Goal: Task Accomplishment & Management: Complete application form

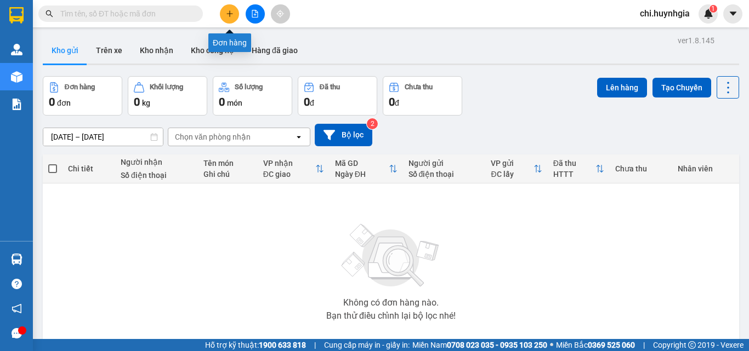
click at [232, 15] on icon "plus" at bounding box center [230, 14] width 8 height 8
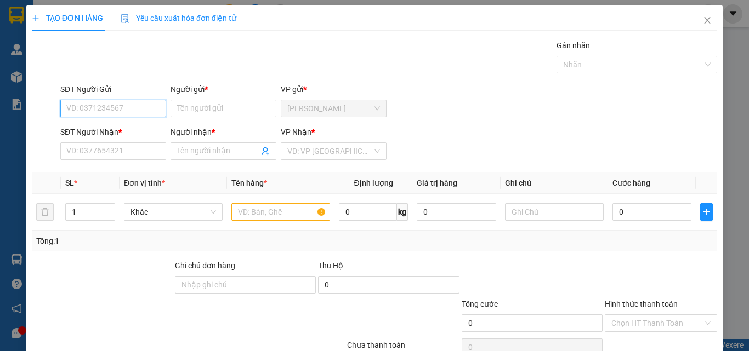
click at [132, 103] on input "SĐT Người Gửi" at bounding box center [113, 109] width 106 height 18
type input "0906590377"
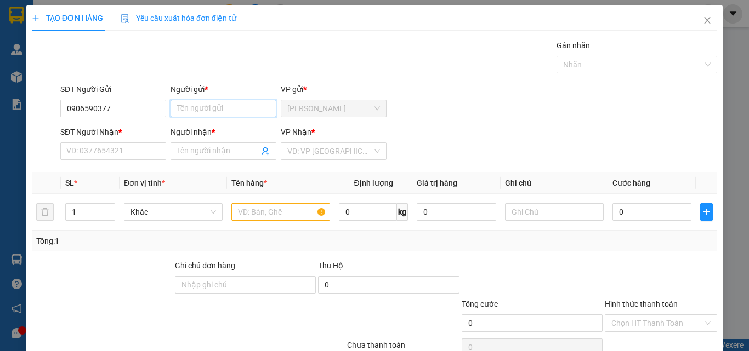
click at [209, 109] on input "Người gửi *" at bounding box center [224, 109] width 106 height 18
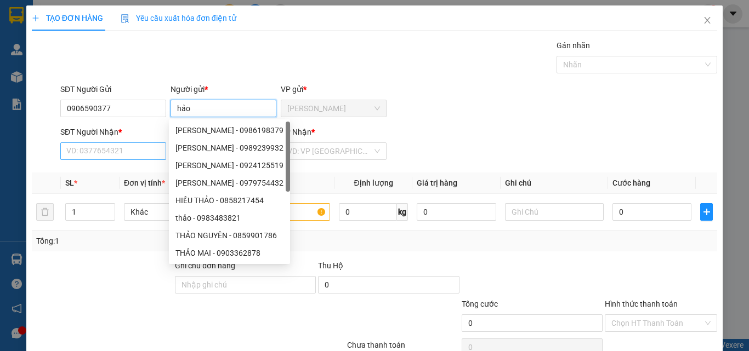
type input "hảo"
click at [106, 150] on input "SĐT Người Nhận *" at bounding box center [113, 152] width 106 height 18
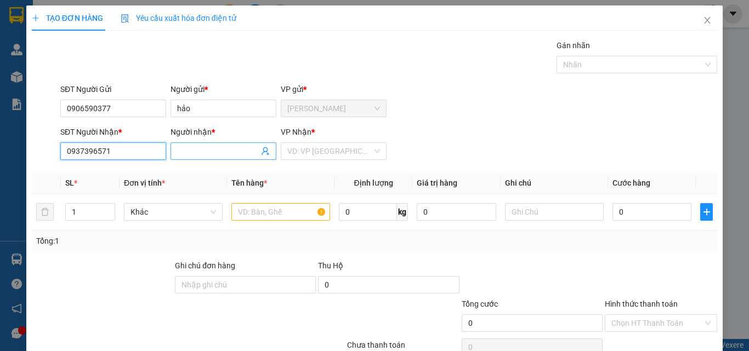
type input "0937396571"
drag, startPoint x: 214, startPoint y: 152, endPoint x: 220, endPoint y: 149, distance: 7.1
click at [216, 152] on input "Người nhận *" at bounding box center [218, 151] width 82 height 12
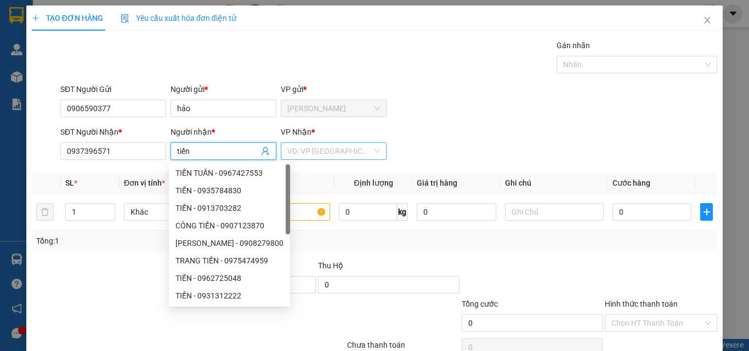
type input "tiến"
drag, startPoint x: 309, startPoint y: 154, endPoint x: 329, endPoint y: 166, distance: 23.8
click at [309, 154] on input "search" at bounding box center [329, 151] width 85 height 16
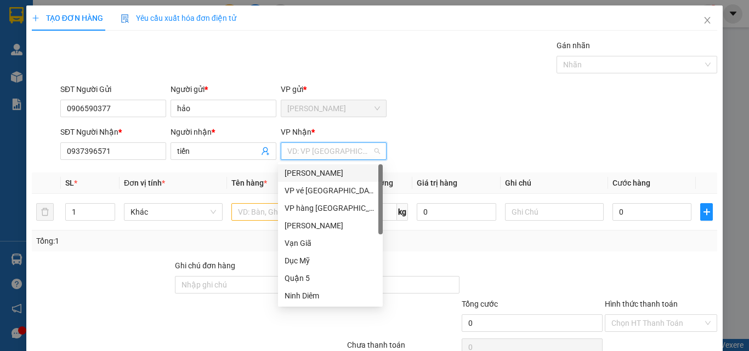
drag, startPoint x: 329, startPoint y: 171, endPoint x: 316, endPoint y: 186, distance: 20.6
click at [327, 173] on div "[PERSON_NAME]" at bounding box center [331, 173] width 92 height 12
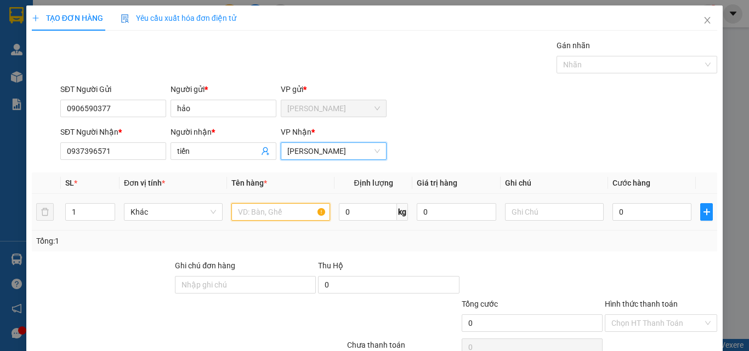
click at [266, 215] on input "text" at bounding box center [280, 212] width 99 height 18
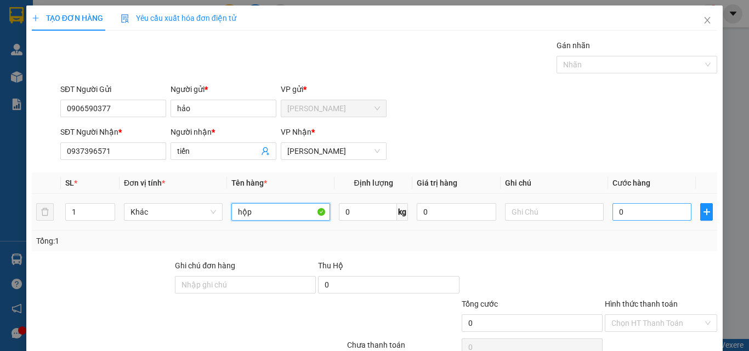
type input "hộp"
click at [646, 210] on input "0" at bounding box center [651, 212] width 79 height 18
type input "2"
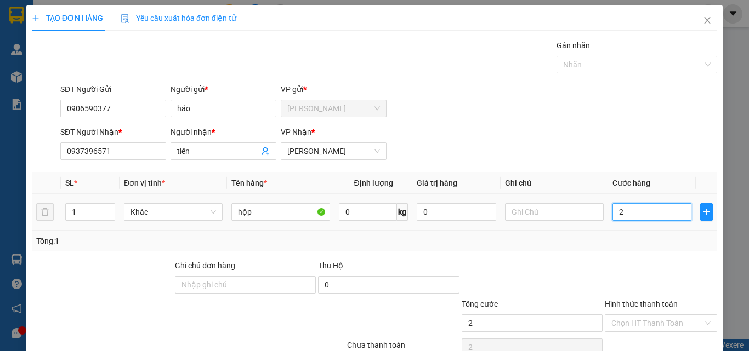
type input "20"
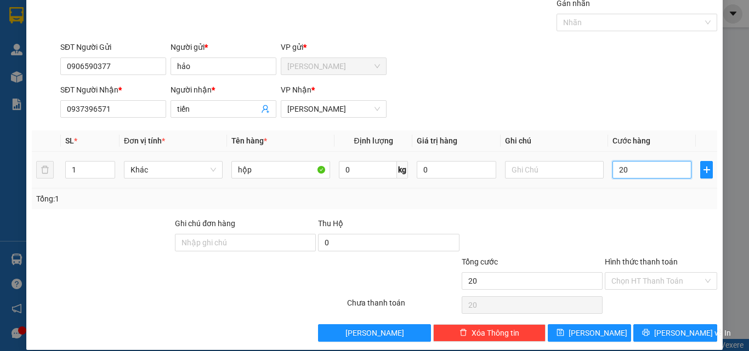
scroll to position [54, 0]
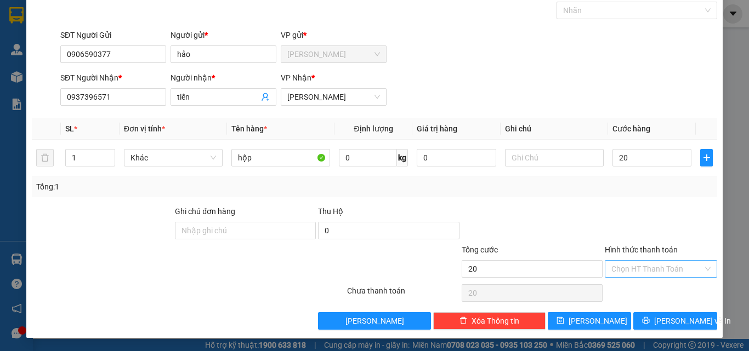
type input "20.000"
click at [641, 263] on input "Hình thức thanh toán" at bounding box center [657, 269] width 92 height 16
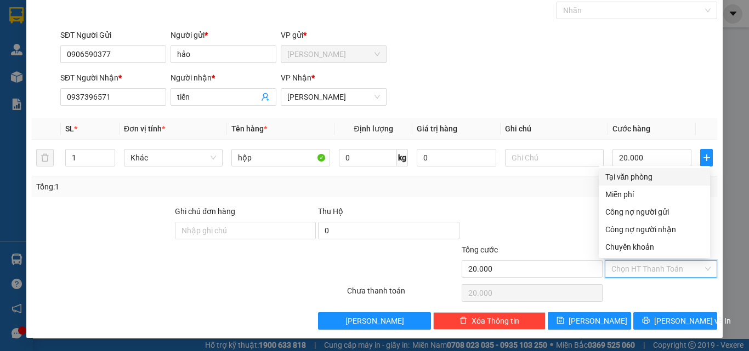
click at [654, 174] on div "Tại văn phòng" at bounding box center [654, 177] width 98 height 12
type input "0"
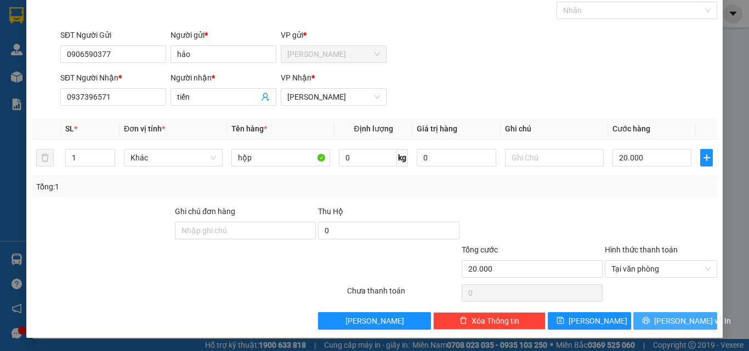
click at [679, 324] on span "[PERSON_NAME] và In" at bounding box center [692, 321] width 77 height 12
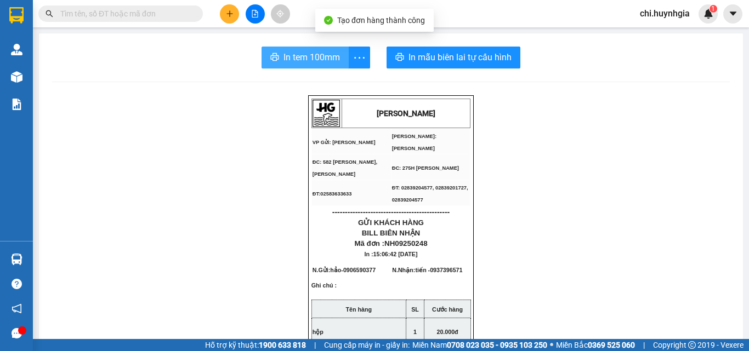
click at [306, 63] on span "In tem 100mm" at bounding box center [311, 57] width 56 height 14
click at [289, 63] on span "In tem 100mm" at bounding box center [311, 57] width 56 height 14
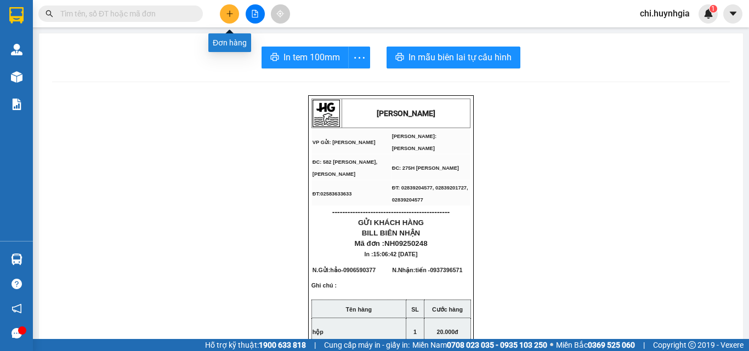
click at [226, 15] on icon "plus" at bounding box center [230, 14] width 8 height 8
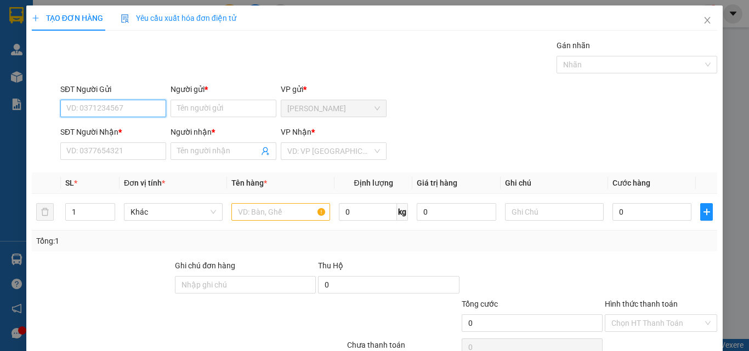
click at [107, 104] on input "SĐT Người Gửi" at bounding box center [113, 109] width 106 height 18
type input "0825201714"
click at [117, 130] on div "0825201714 - THƯ" at bounding box center [112, 130] width 92 height 12
type input "THƯ"
type input "0918528197"
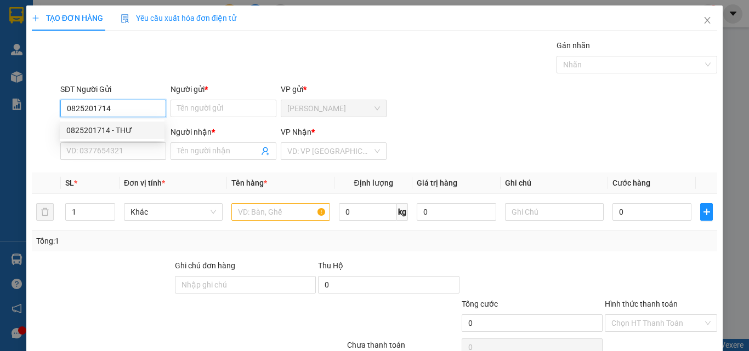
type input "LINH"
type input "0825201714"
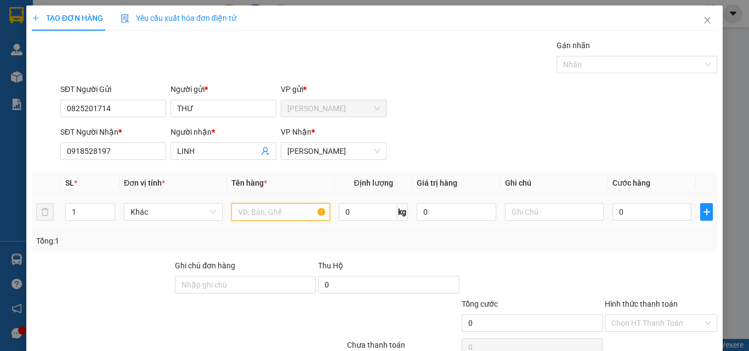
click at [274, 214] on input "text" at bounding box center [280, 212] width 99 height 18
type input "bịch"
click at [636, 213] on input "0" at bounding box center [651, 212] width 79 height 18
type input "2"
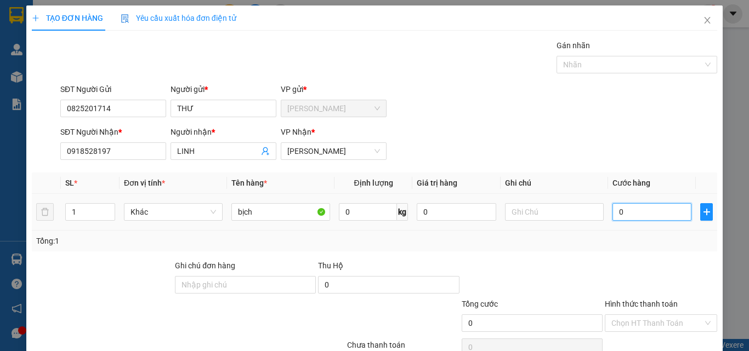
type input "2"
type input "20"
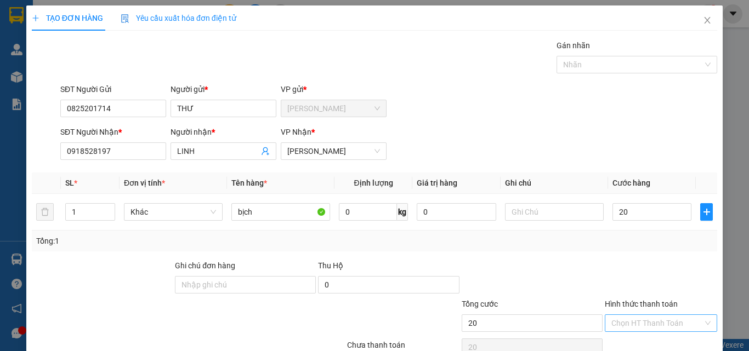
type input "20.000"
click at [617, 320] on input "Hình thức thanh toán" at bounding box center [657, 323] width 92 height 16
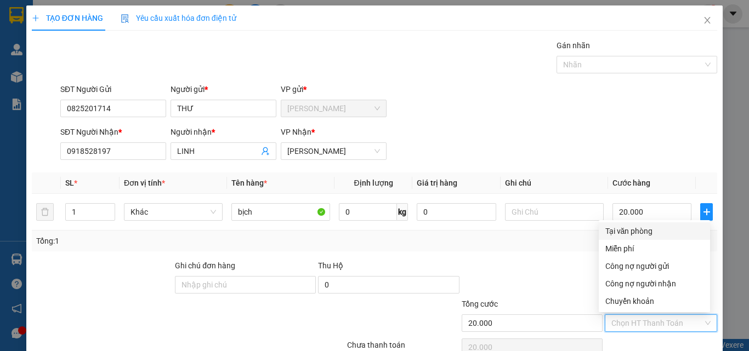
click at [646, 232] on div "Tại văn phòng" at bounding box center [654, 231] width 98 height 12
type input "0"
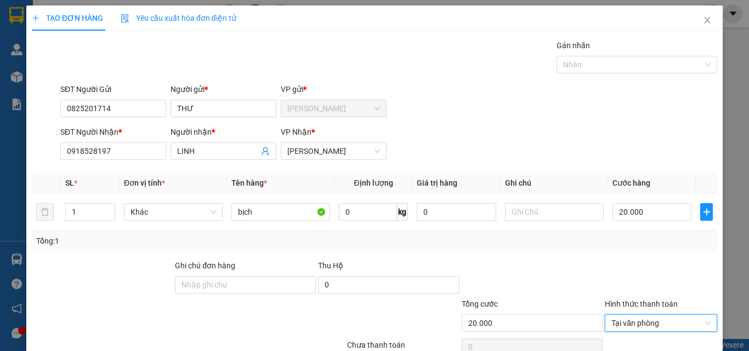
scroll to position [54, 0]
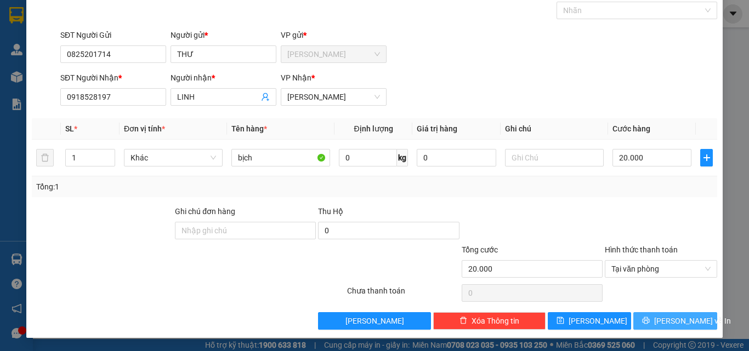
click at [666, 319] on span "[PERSON_NAME] và In" at bounding box center [692, 321] width 77 height 12
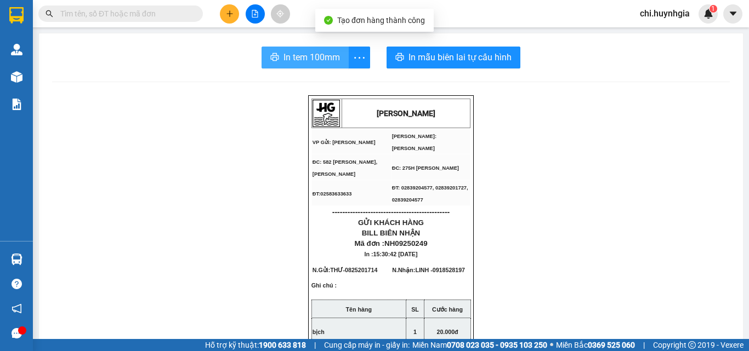
click at [317, 61] on span "In tem 100mm" at bounding box center [311, 57] width 56 height 14
click at [297, 56] on span "In tem 100mm" at bounding box center [311, 57] width 56 height 14
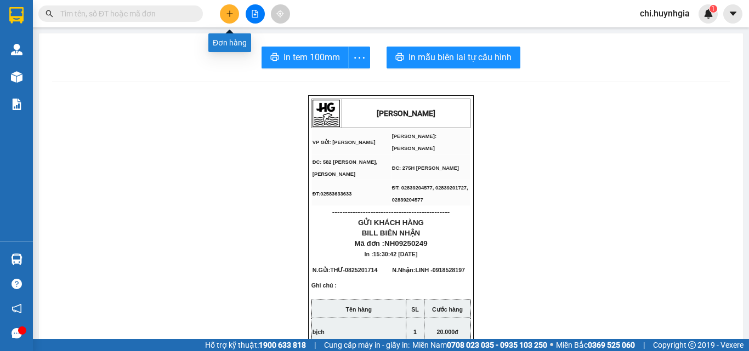
click at [235, 17] on button at bounding box center [229, 13] width 19 height 19
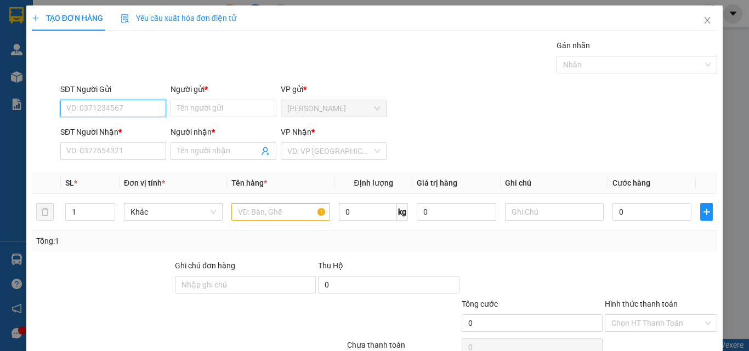
click at [140, 115] on input "SĐT Người Gửi" at bounding box center [113, 109] width 106 height 18
type input "0706077789"
click at [135, 130] on div "0706077789 - [PERSON_NAME]" at bounding box center [120, 130] width 108 height 12
type input "nhàn"
type input "0918342076"
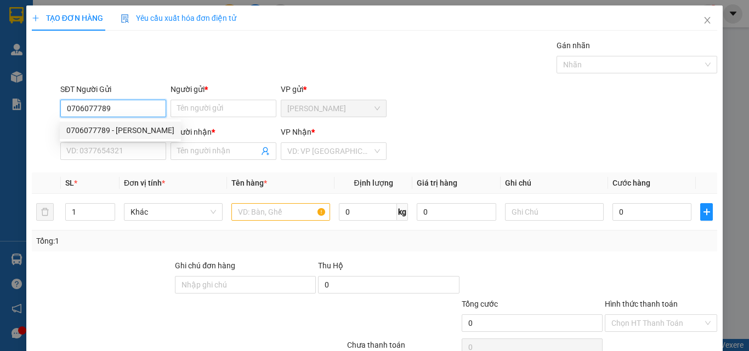
type input "nhẹ"
type input "0706077789"
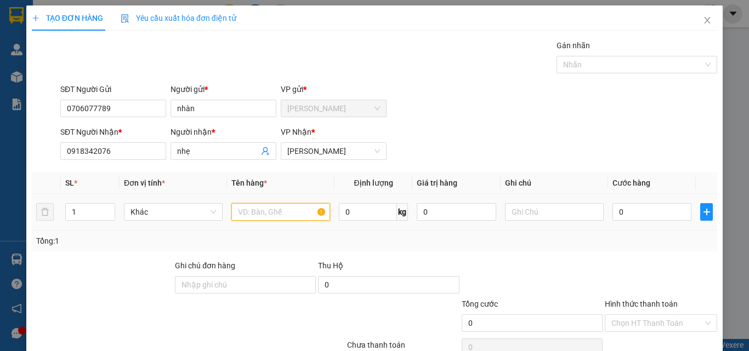
click at [266, 209] on input "text" at bounding box center [280, 212] width 99 height 18
type input "bao"
click at [628, 211] on input "0" at bounding box center [651, 212] width 79 height 18
type input "4"
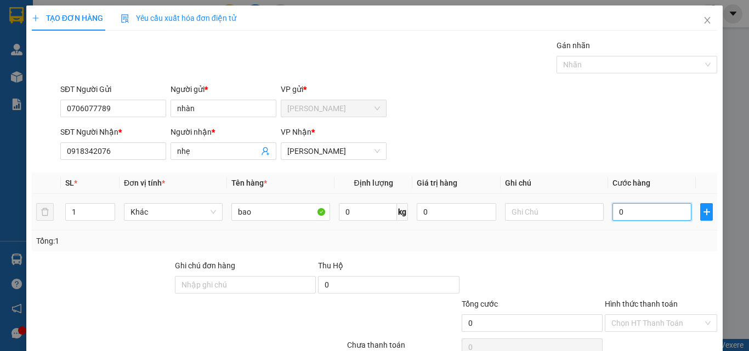
type input "4"
type input "40"
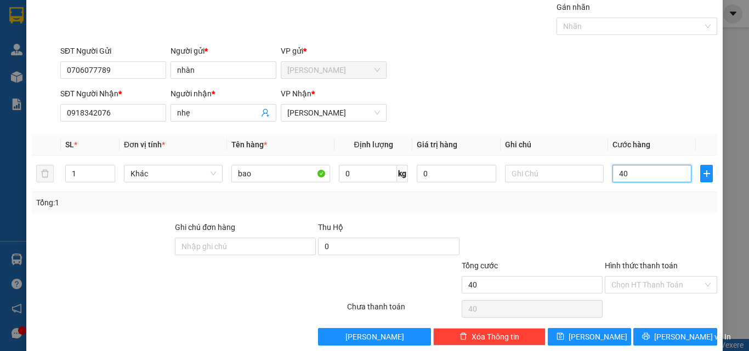
scroll to position [54, 0]
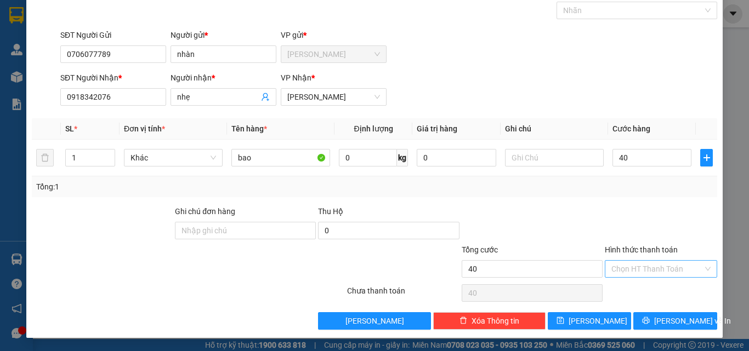
type input "40.000"
click at [655, 265] on input "Hình thức thanh toán" at bounding box center [657, 269] width 92 height 16
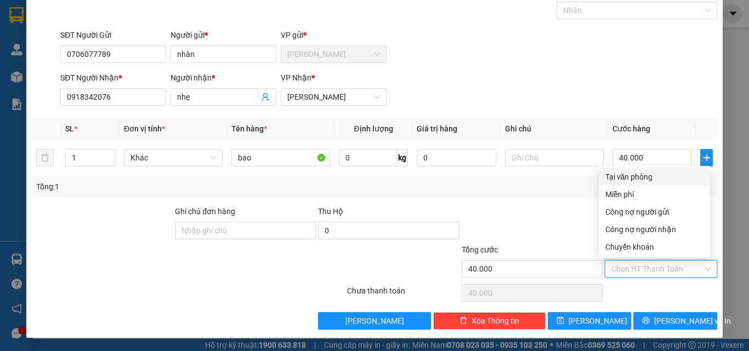
drag, startPoint x: 630, startPoint y: 175, endPoint x: 627, endPoint y: 184, distance: 9.2
click at [630, 176] on div "Tại văn phòng" at bounding box center [654, 177] width 98 height 12
type input "0"
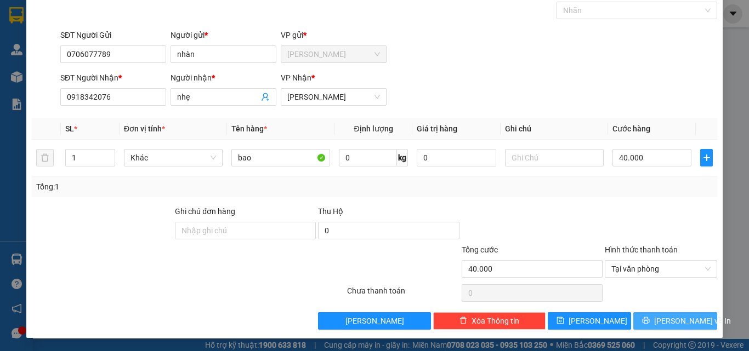
click at [668, 326] on span "[PERSON_NAME] và In" at bounding box center [692, 321] width 77 height 12
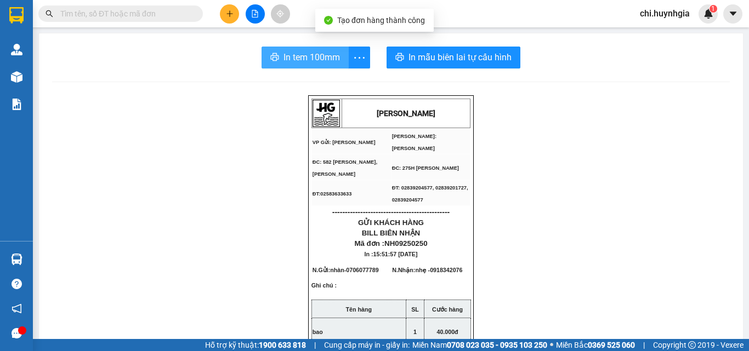
click at [334, 53] on span "In tem 100mm" at bounding box center [311, 57] width 56 height 14
click at [307, 57] on span "In tem 100mm" at bounding box center [311, 57] width 56 height 14
